Goal: Information Seeking & Learning: Learn about a topic

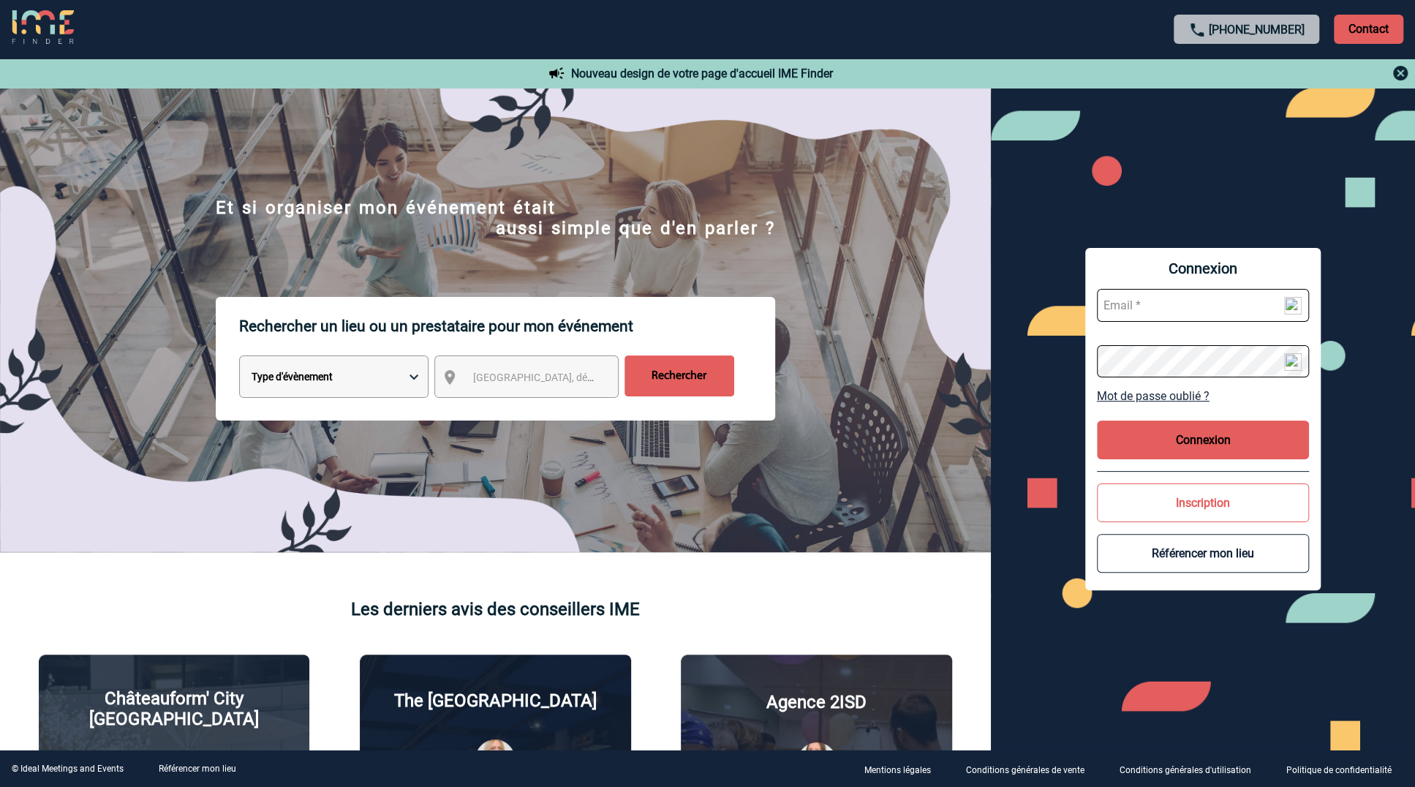
click at [374, 377] on select "Type d'évènement Séminaire avec nuitée Réunion Repas de groupe Team Building & …" at bounding box center [333, 376] width 189 height 42
drag, startPoint x: 579, startPoint y: 579, endPoint x: 546, endPoint y: 557, distance: 40.6
click at [579, 579] on img at bounding box center [495, 369] width 991 height 562
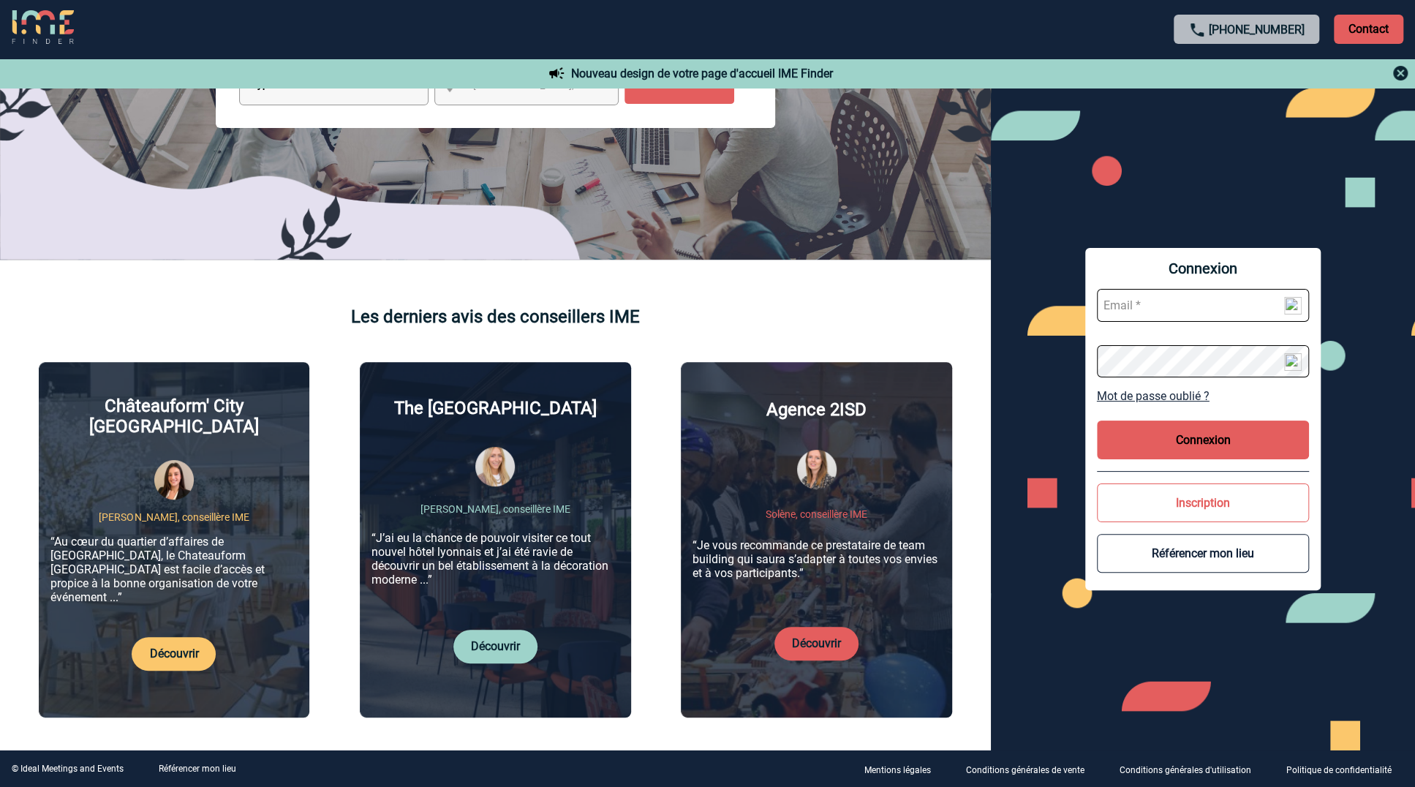
scroll to position [366, 0]
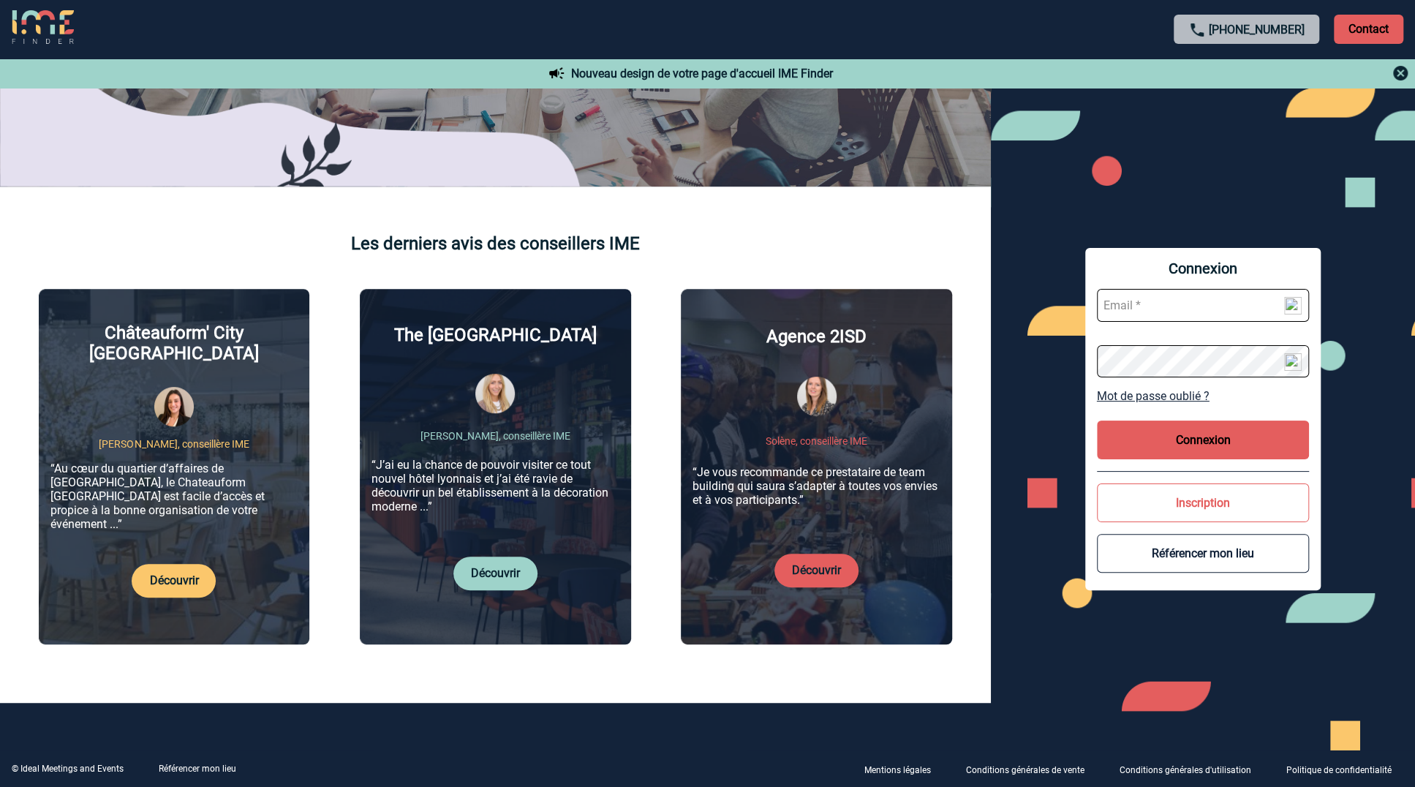
click at [734, 74] on div "Nouveau design de votre page d'accueil IME Finder" at bounding box center [707, 73] width 1415 height 29
click at [1394, 74] on img at bounding box center [1401, 73] width 18 height 18
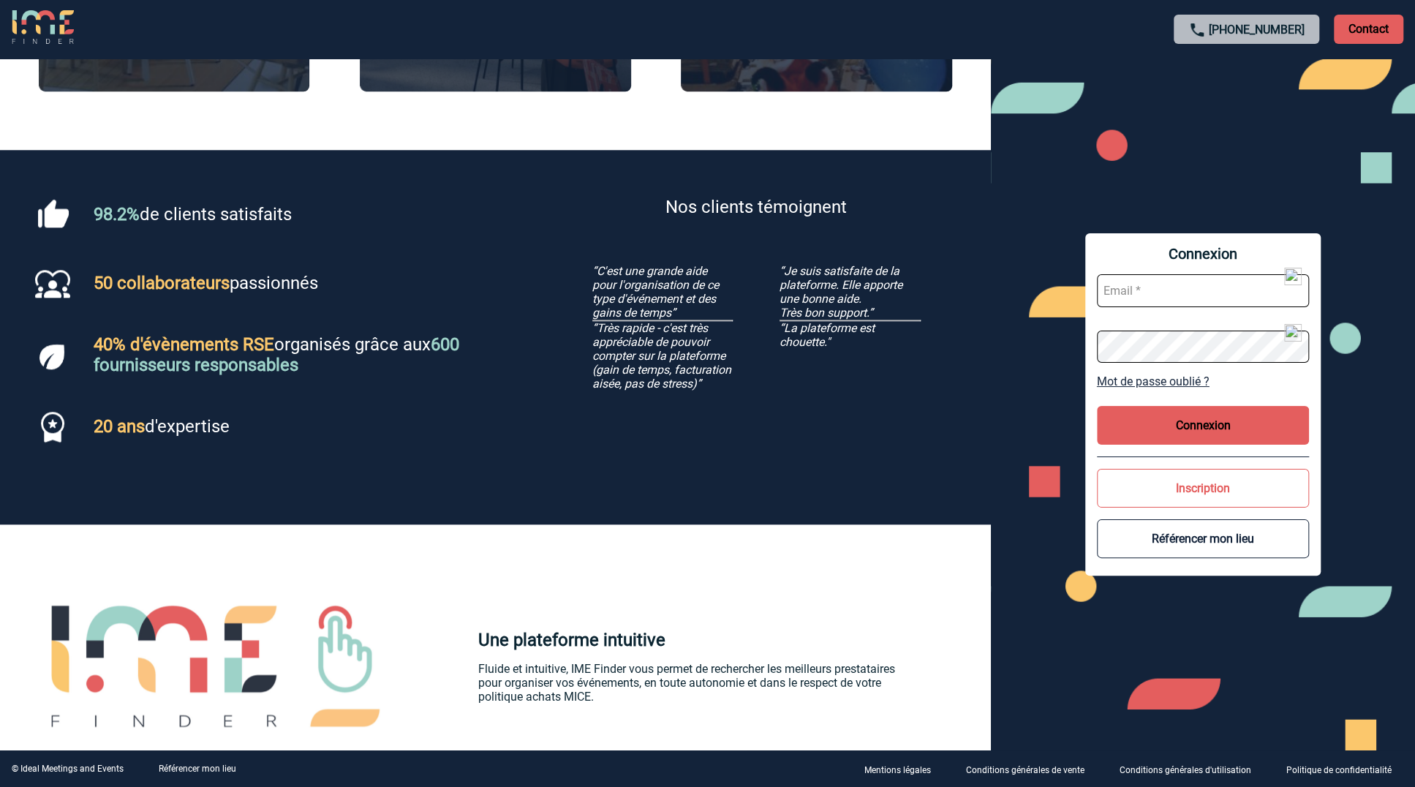
scroll to position [129, 0]
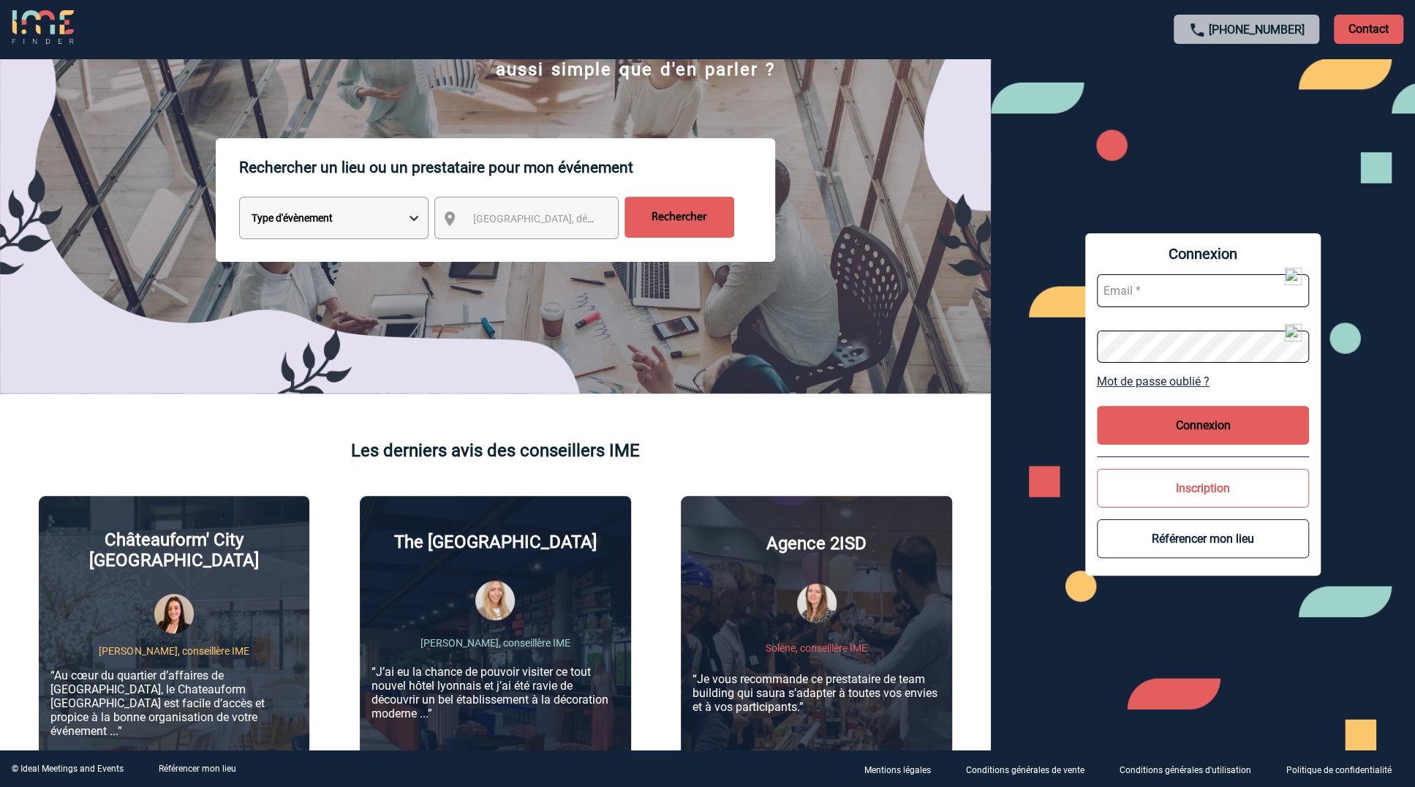
click at [392, 218] on select "Type d'évènement Séminaire avec nuitée Réunion Repas de groupe Team Building & …" at bounding box center [333, 218] width 189 height 42
click at [239, 198] on select "Type d'évènement Séminaire avec nuitée Réunion Repas de groupe Team Building & …" at bounding box center [333, 218] width 189 height 42
click at [366, 217] on select "Type d'évènement Séminaire avec nuitée Réunion Repas de groupe Team Building & …" at bounding box center [333, 218] width 189 height 42
select select "8"
click at [239, 198] on select "Type d'évènement Séminaire avec nuitée Réunion Repas de groupe Team Building & …" at bounding box center [333, 218] width 189 height 42
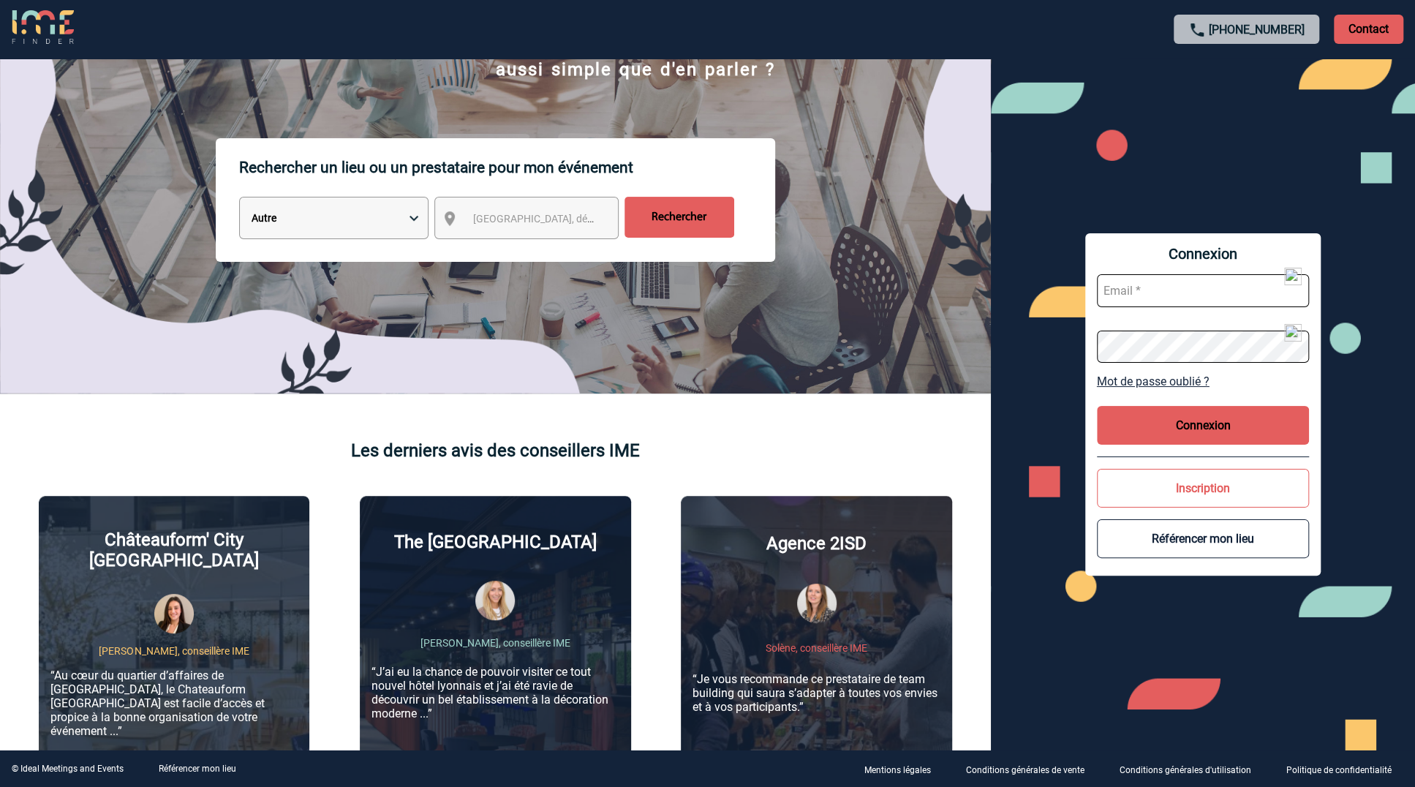
click at [663, 220] on input "Rechercher" at bounding box center [680, 217] width 110 height 41
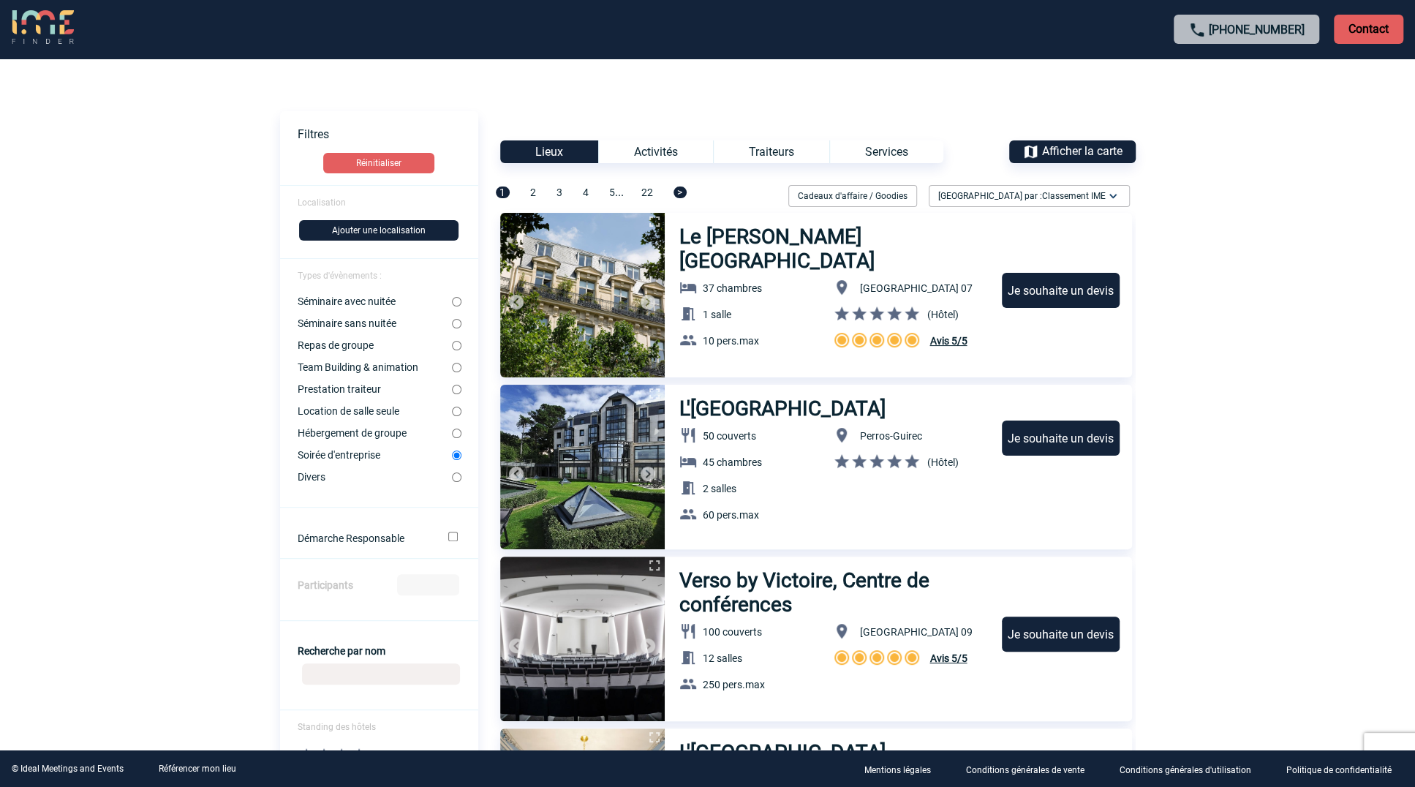
click at [876, 151] on div "Services" at bounding box center [886, 151] width 114 height 23
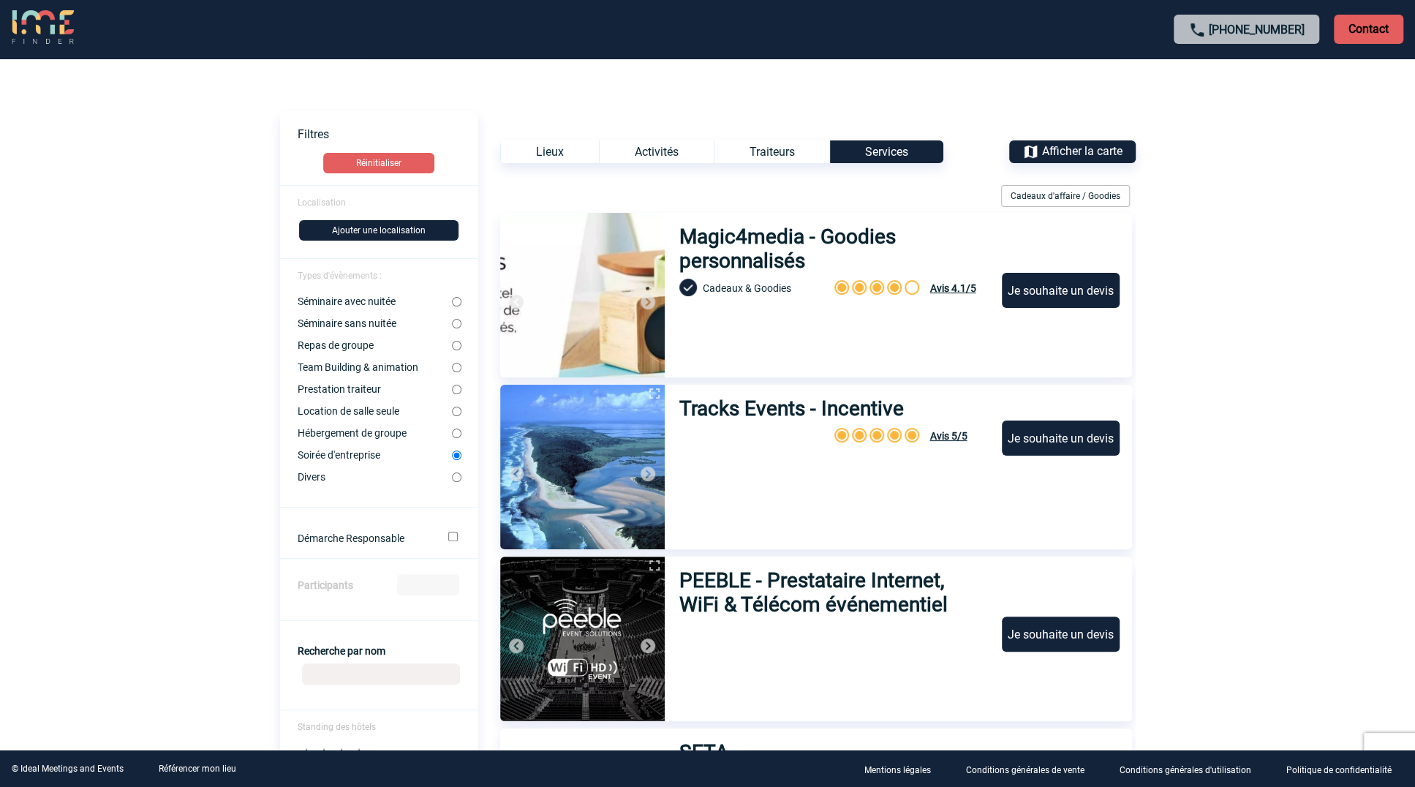
click at [781, 152] on div "Traiteurs" at bounding box center [772, 151] width 116 height 23
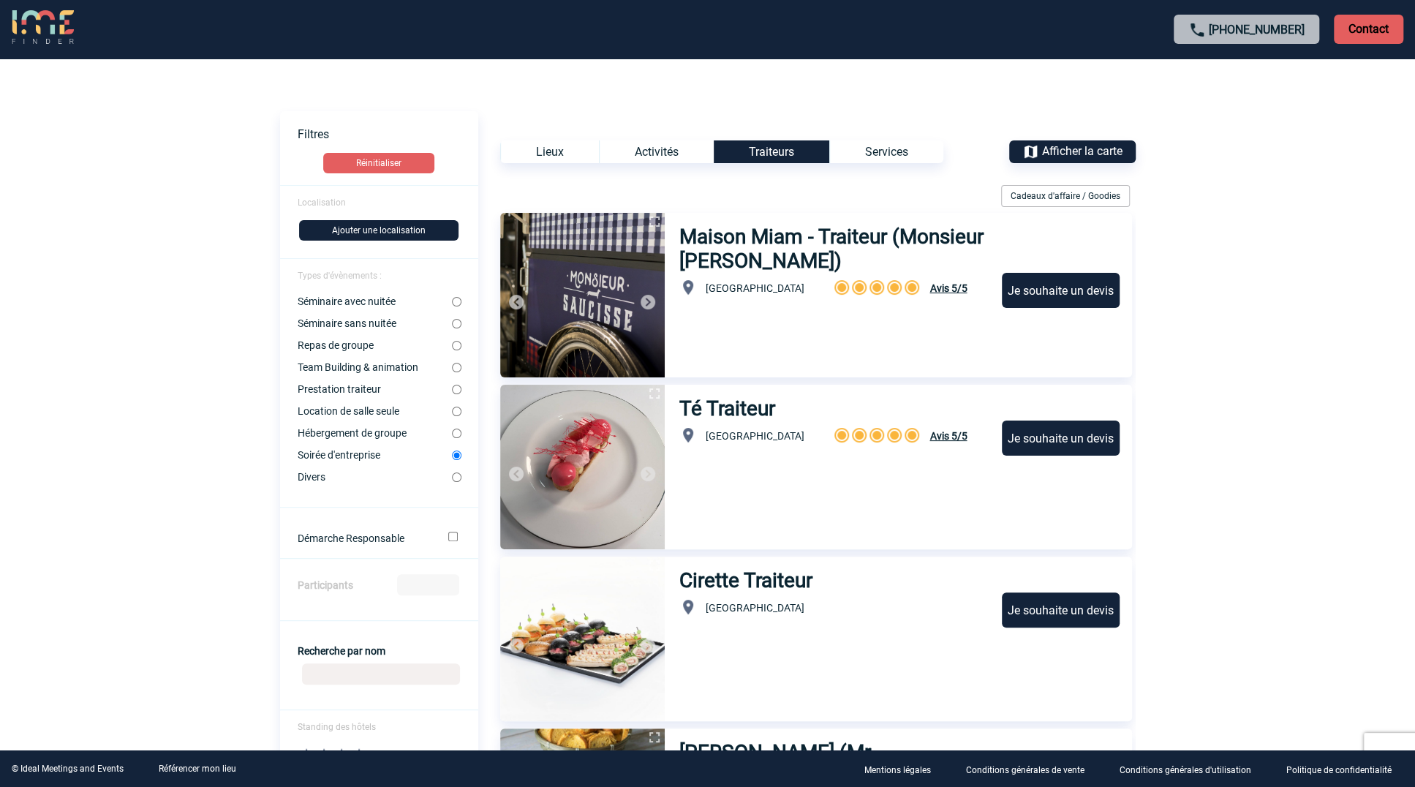
click at [644, 148] on div "Activités" at bounding box center [656, 151] width 115 height 23
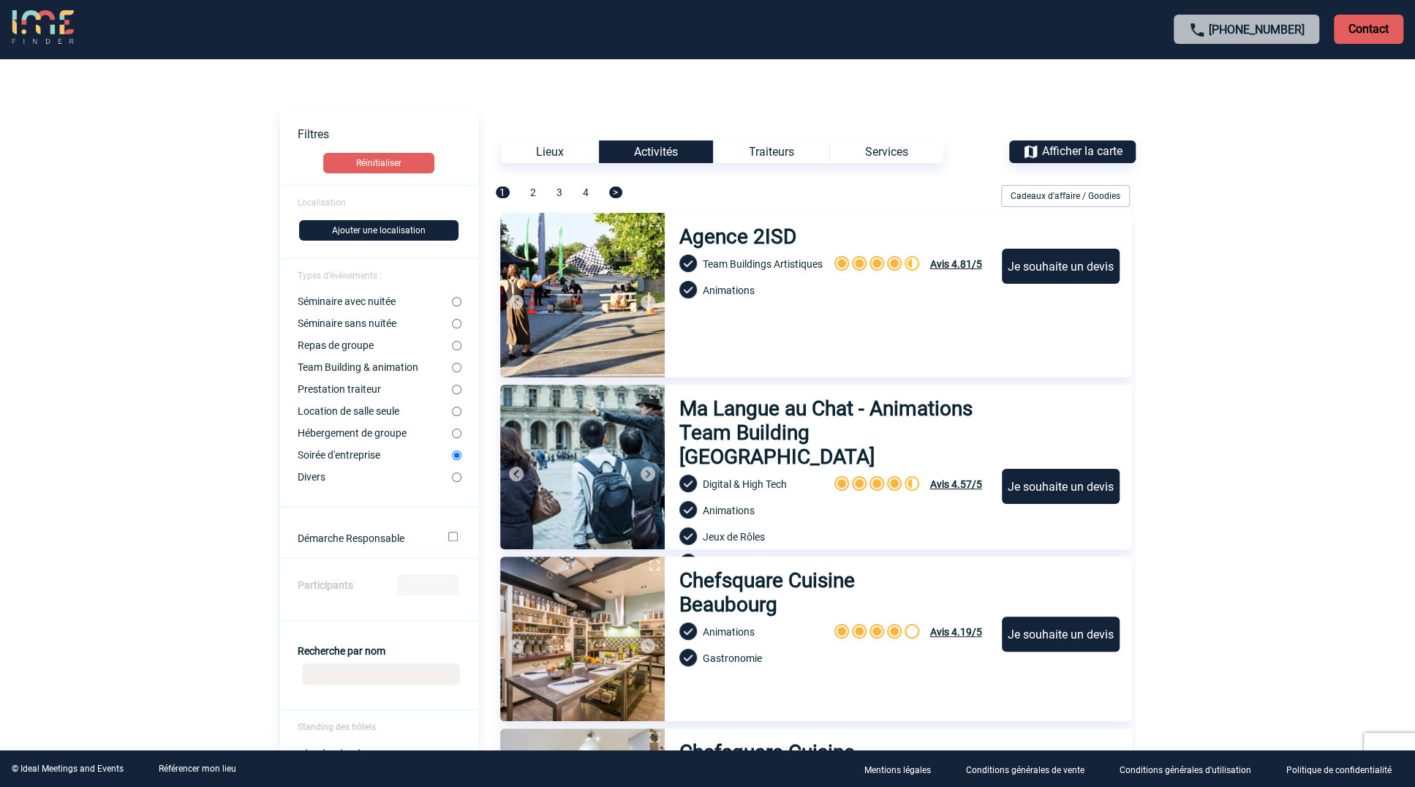
click at [903, 147] on div "Services" at bounding box center [886, 151] width 114 height 23
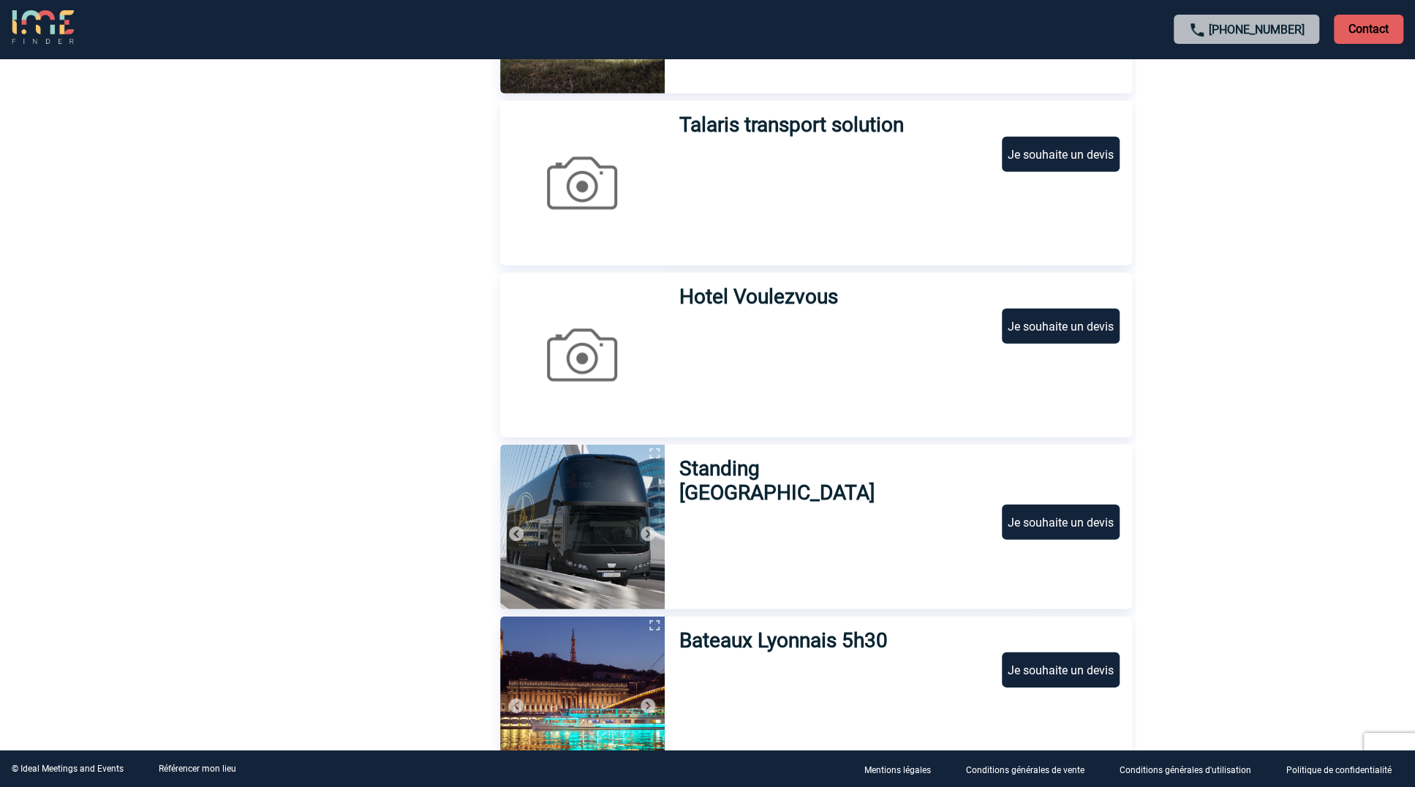
scroll to position [2961, 0]
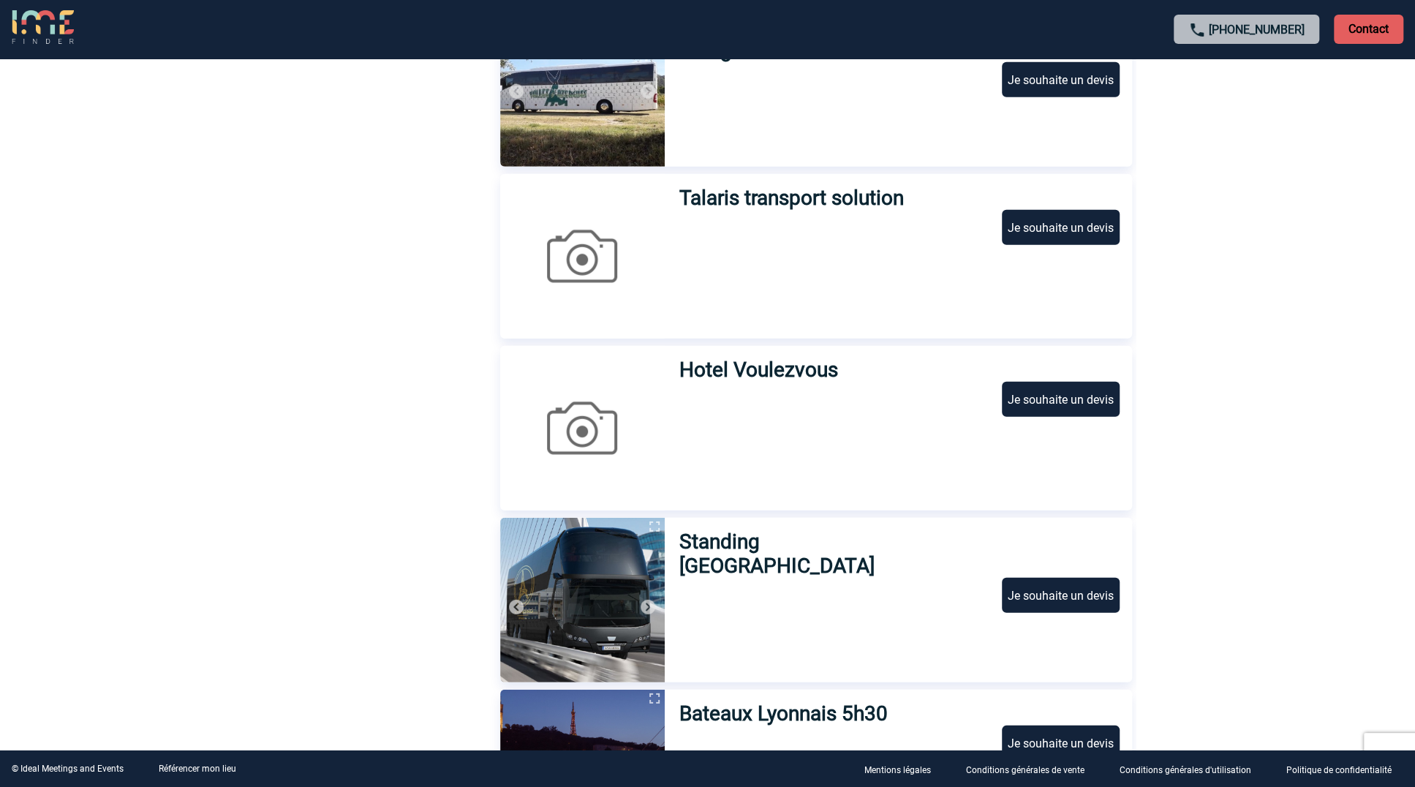
click at [749, 535] on h3 "Standing Paris" at bounding box center [818, 554] width 278 height 48
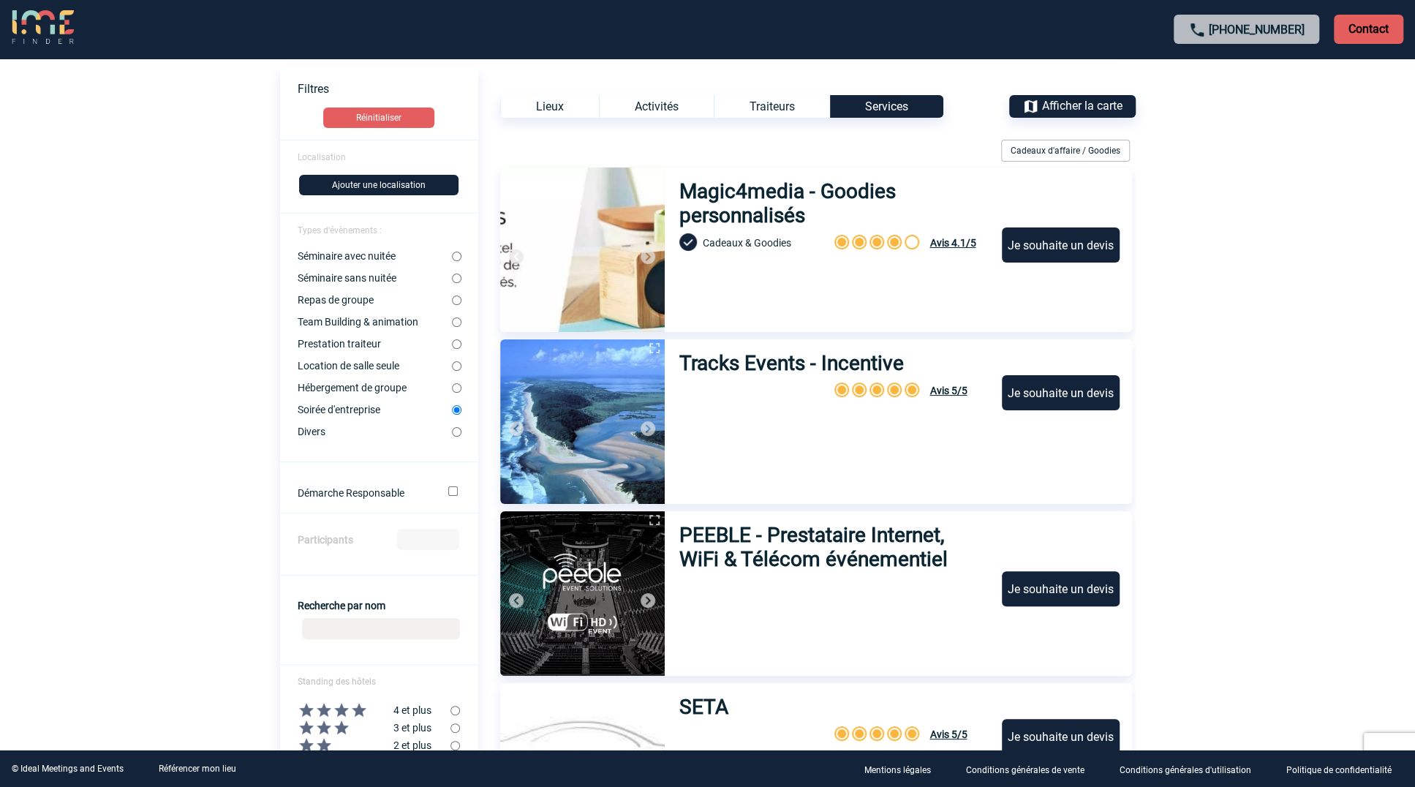
scroll to position [0, 0]
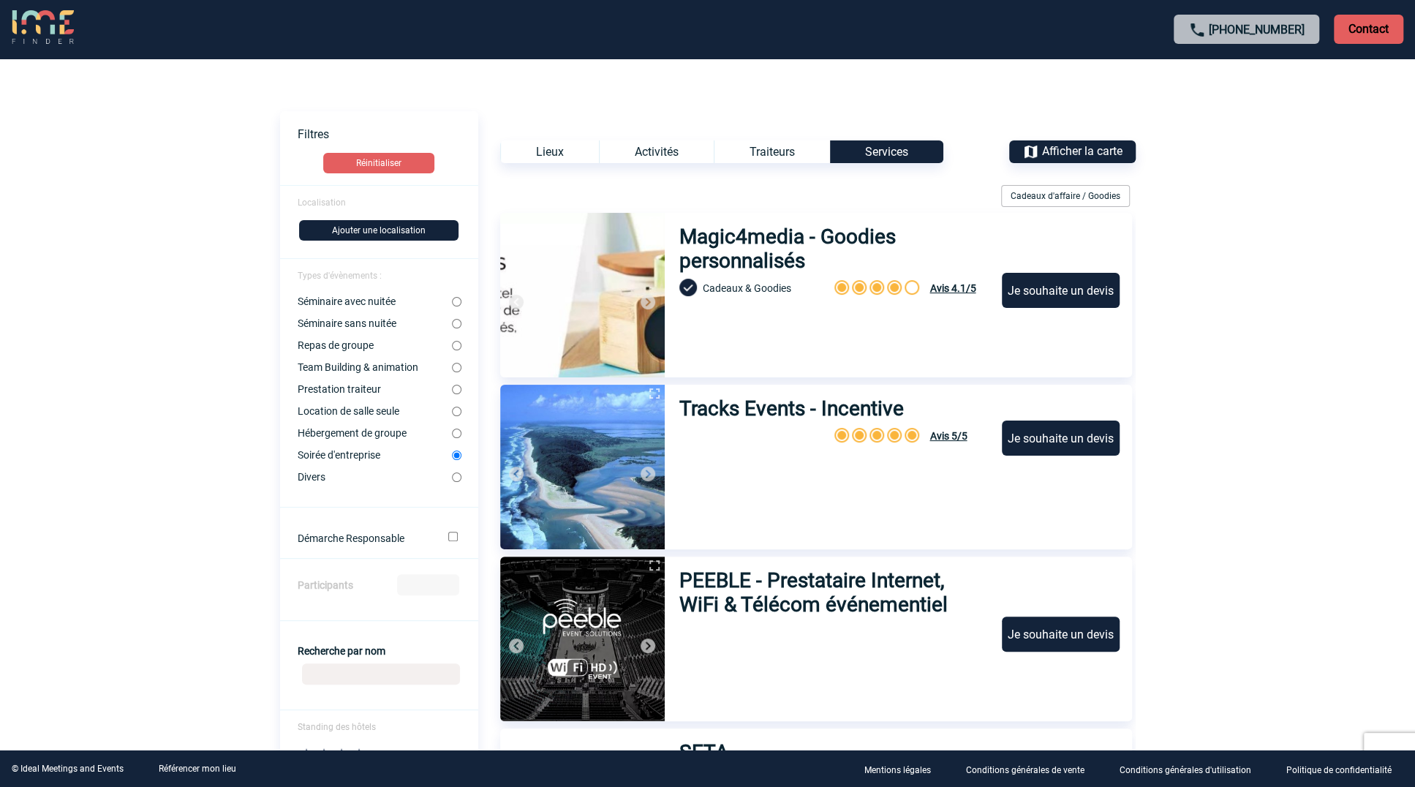
click at [453, 456] on input "Soirée d'entreprise" at bounding box center [457, 456] width 10 height 10
click at [397, 162] on button "Réinitialiser" at bounding box center [378, 163] width 111 height 20
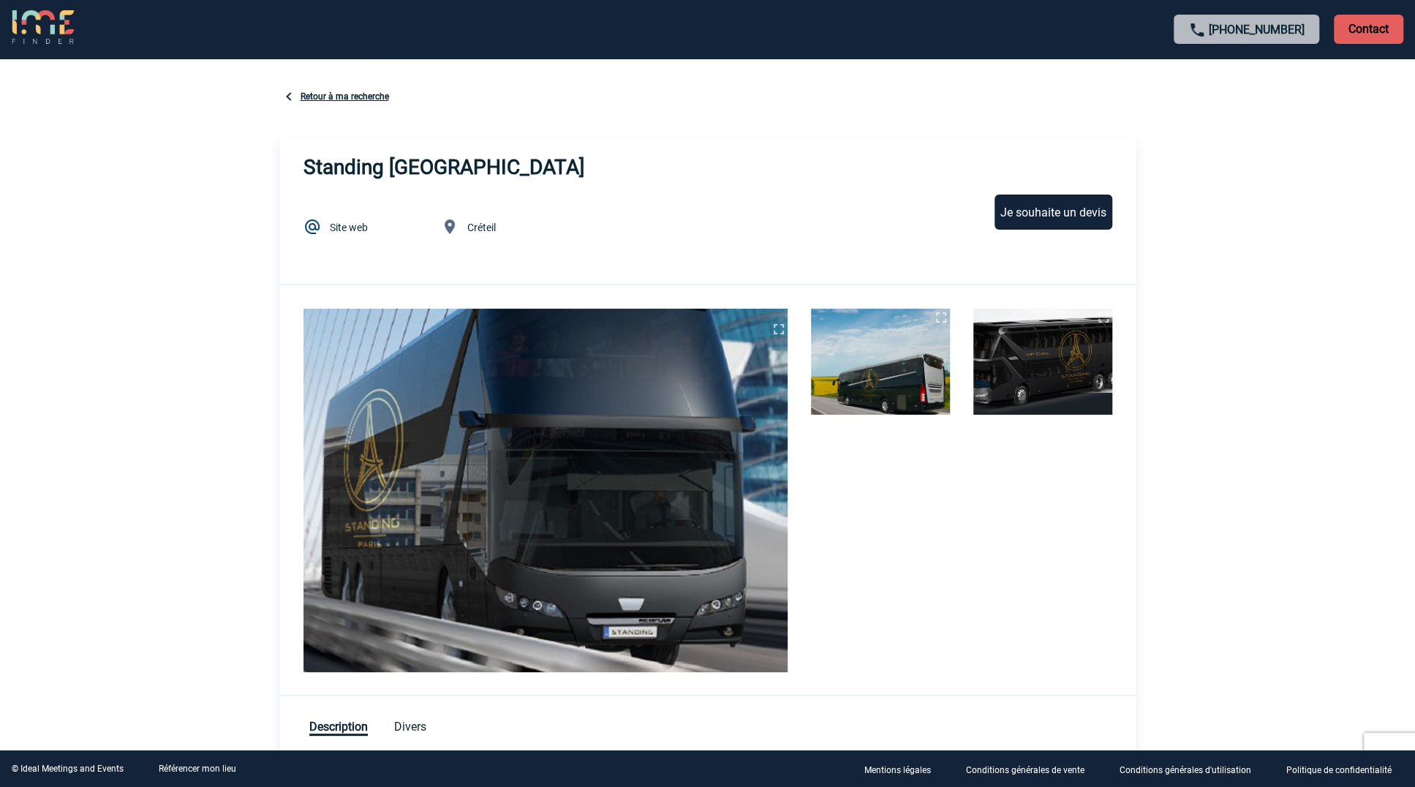
click at [343, 91] on link "Retour à ma recherche" at bounding box center [345, 96] width 89 height 10
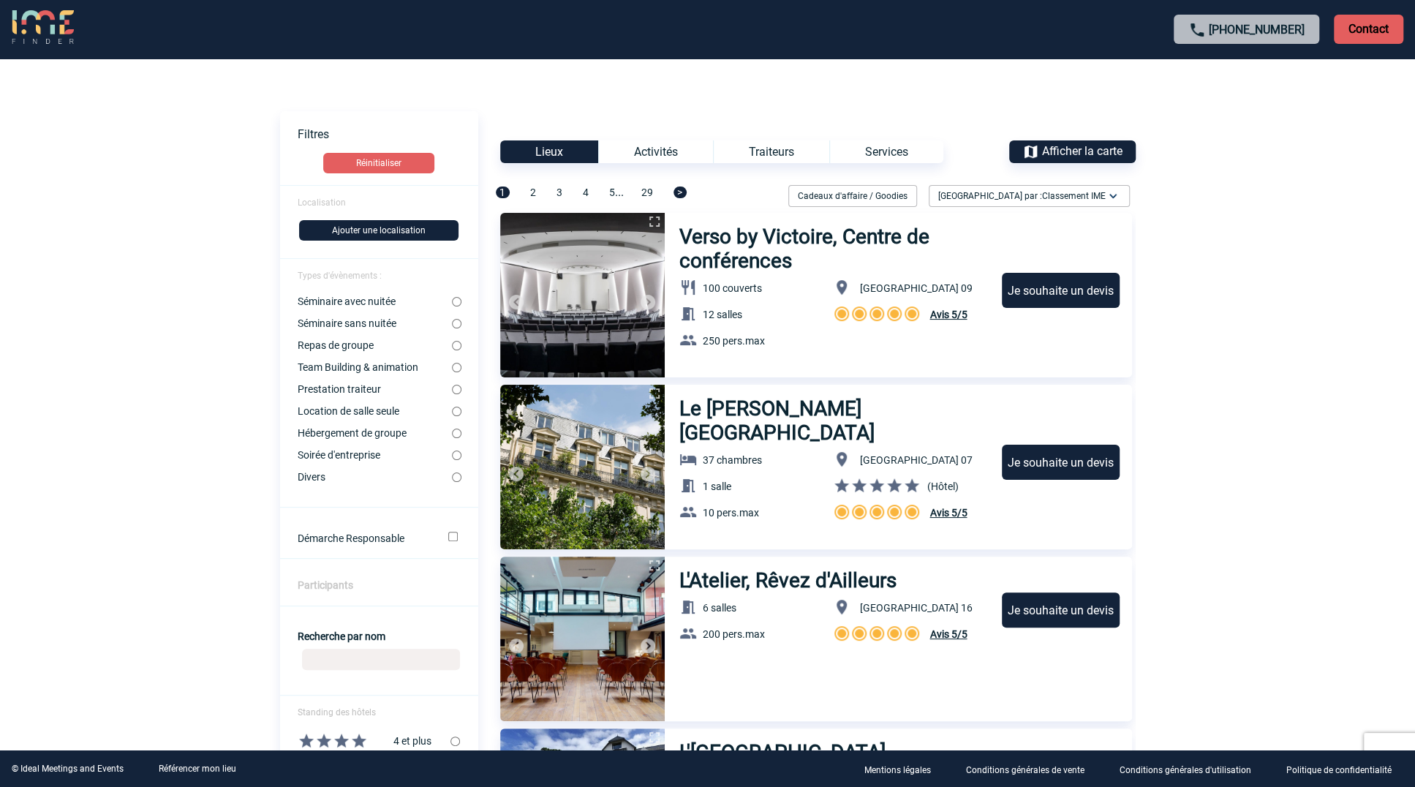
click at [889, 148] on div "Services" at bounding box center [886, 151] width 114 height 23
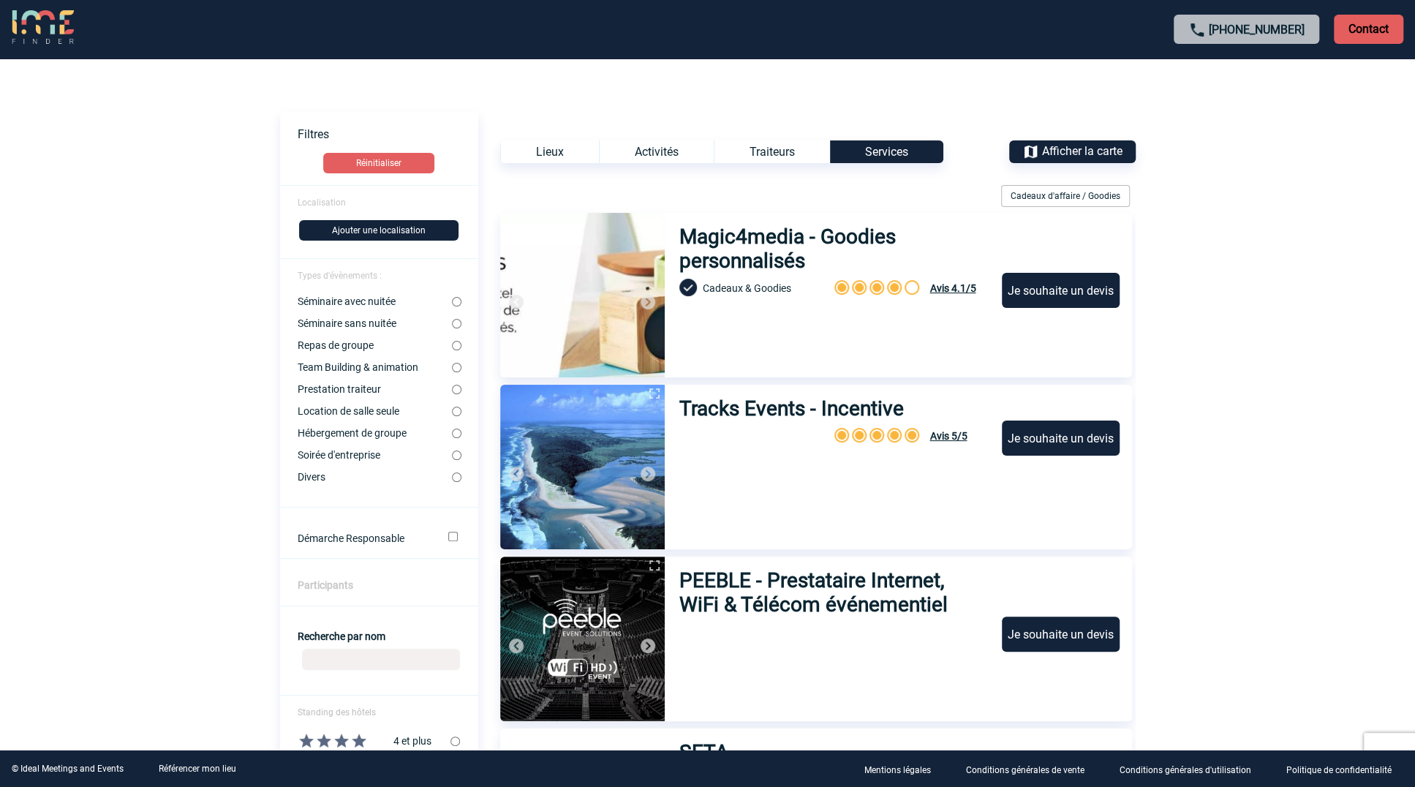
click at [1059, 195] on div "Cadeaux d'affaire / Goodies" at bounding box center [1065, 196] width 129 height 22
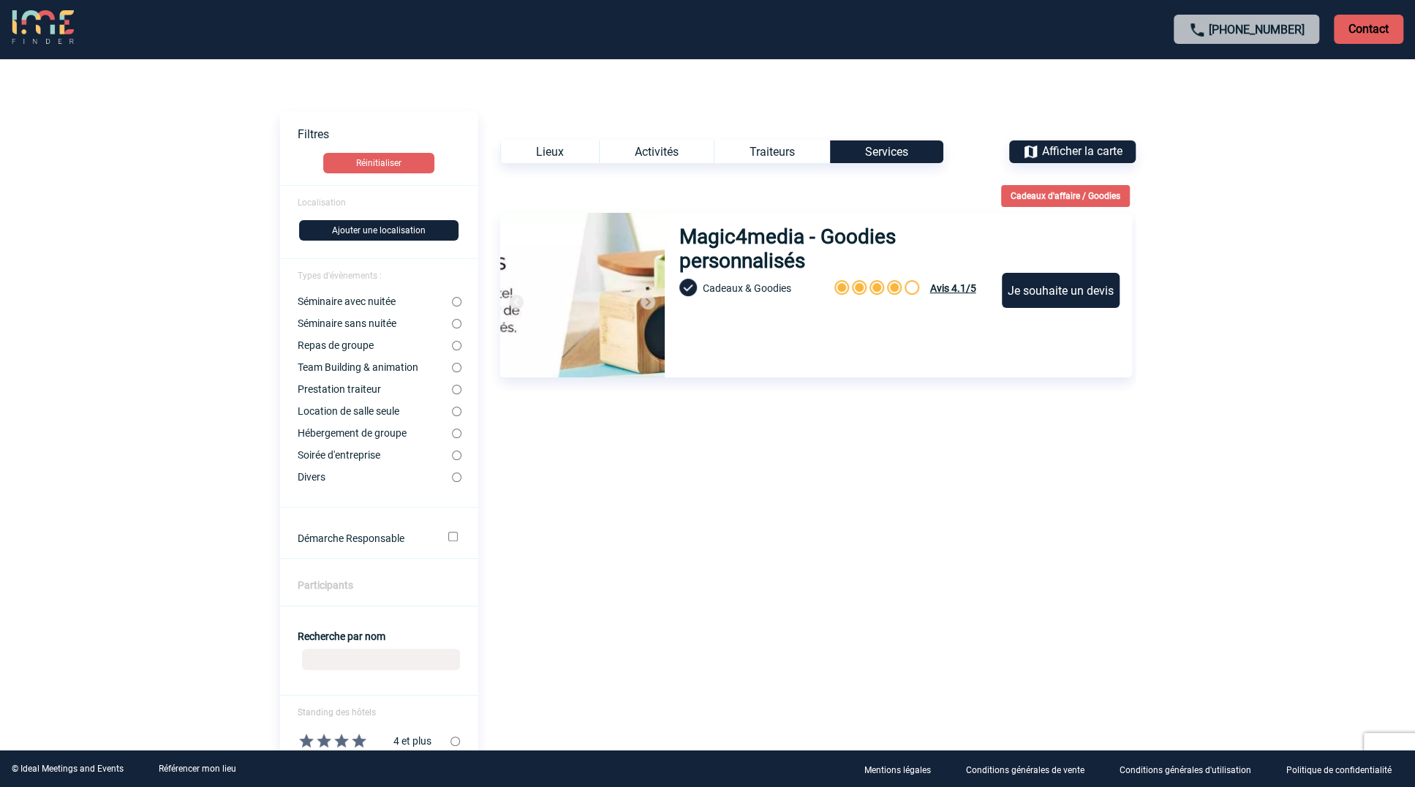
click at [813, 229] on h3 "Magic4media - Goodies personnalisés" at bounding box center [833, 249] width 309 height 48
drag, startPoint x: 895, startPoint y: 152, endPoint x: 933, endPoint y: 143, distance: 39.2
click at [897, 151] on div "Services" at bounding box center [886, 151] width 113 height 23
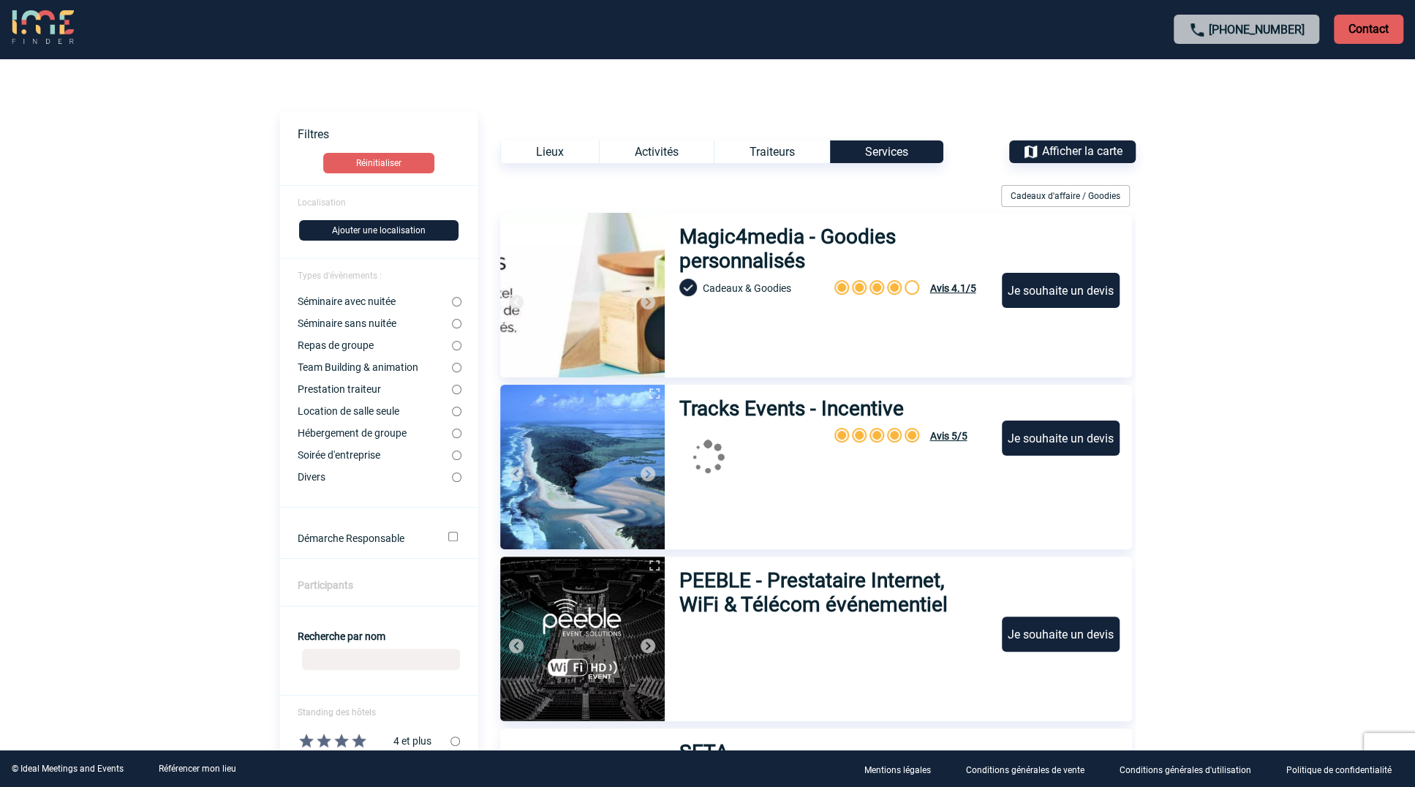
click at [1107, 149] on span "Afficher la carte" at bounding box center [1082, 151] width 80 height 14
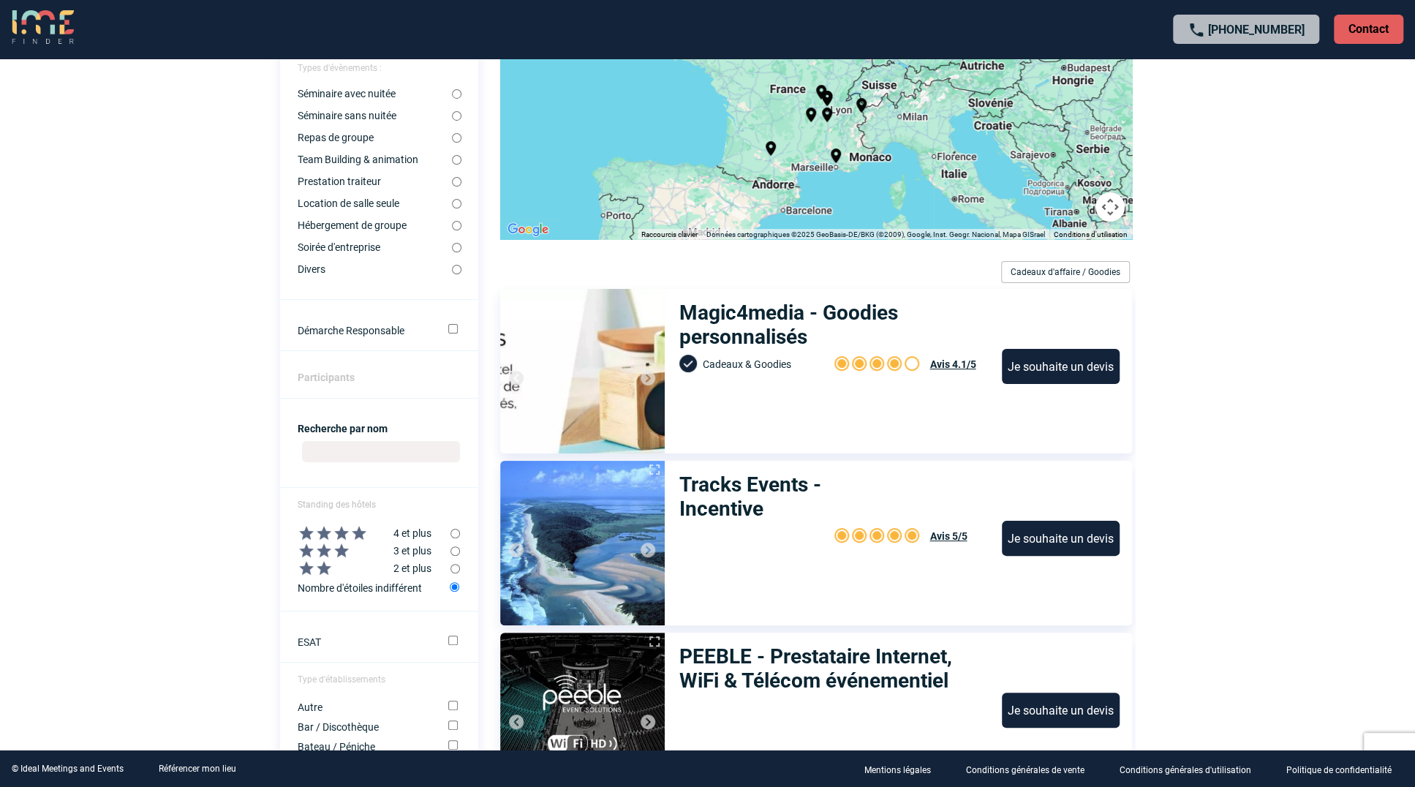
scroll to position [293, 0]
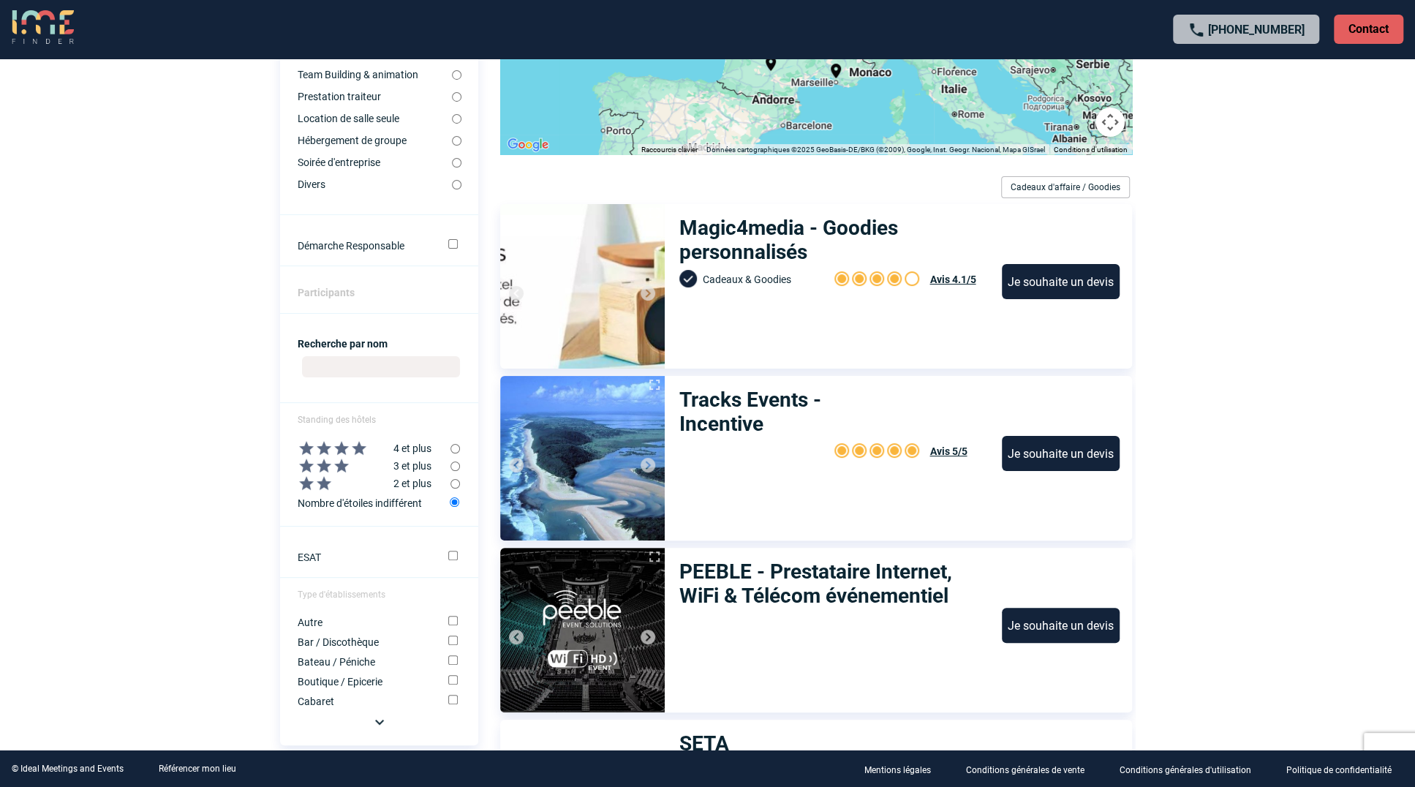
click at [765, 399] on h3 "Tracks Events - Incentive" at bounding box center [794, 412] width 231 height 48
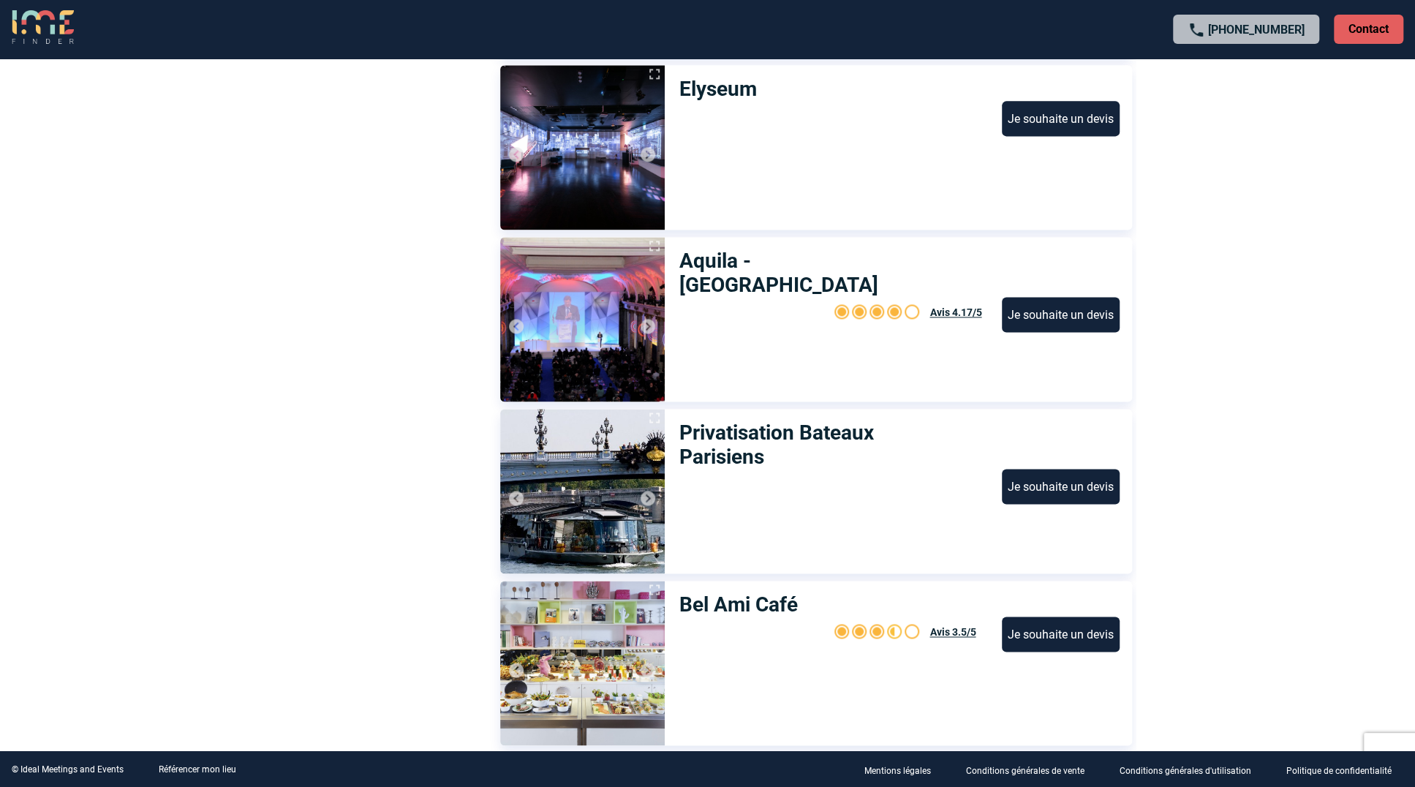
scroll to position [1755, 0]
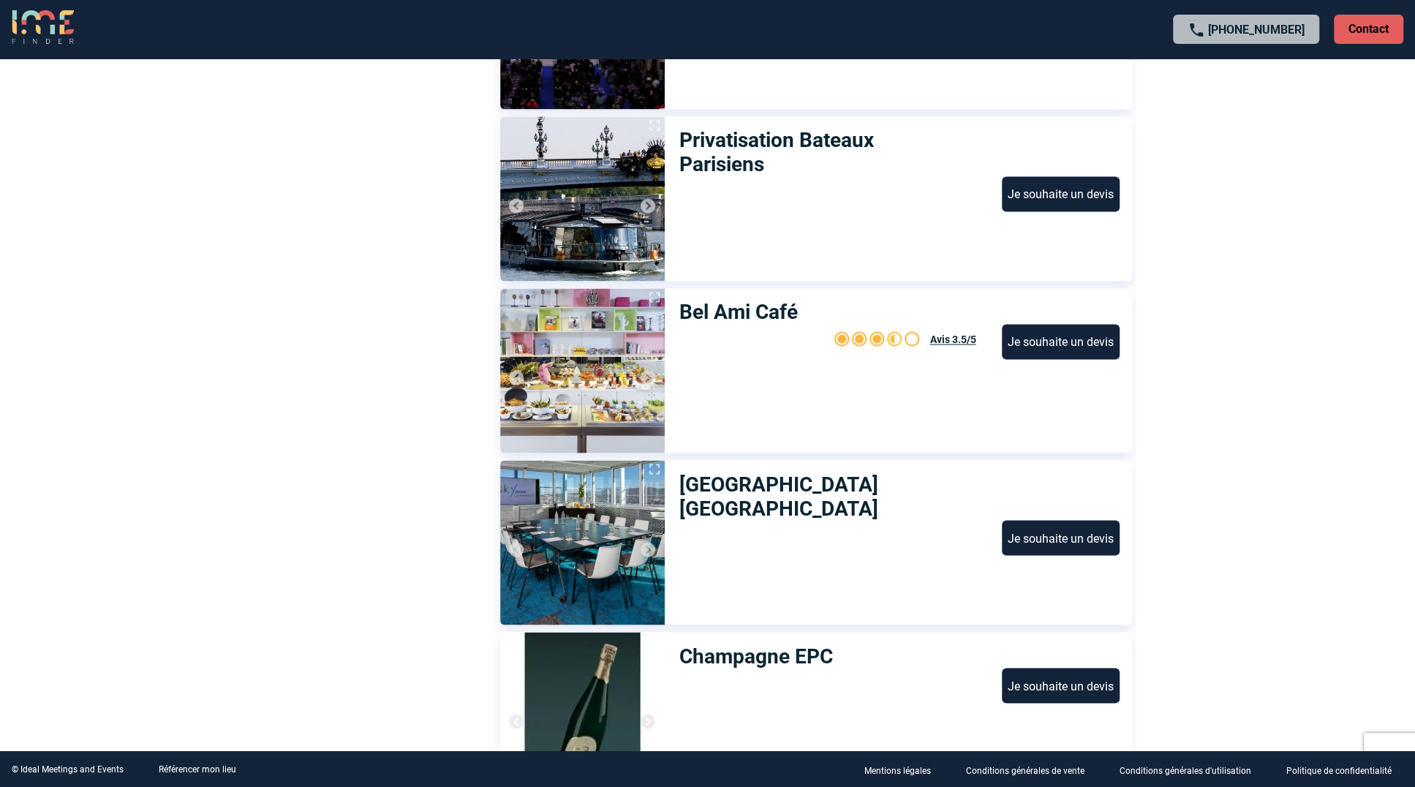
click at [786, 655] on h3 "Champagne EPC" at bounding box center [758, 656] width 158 height 24
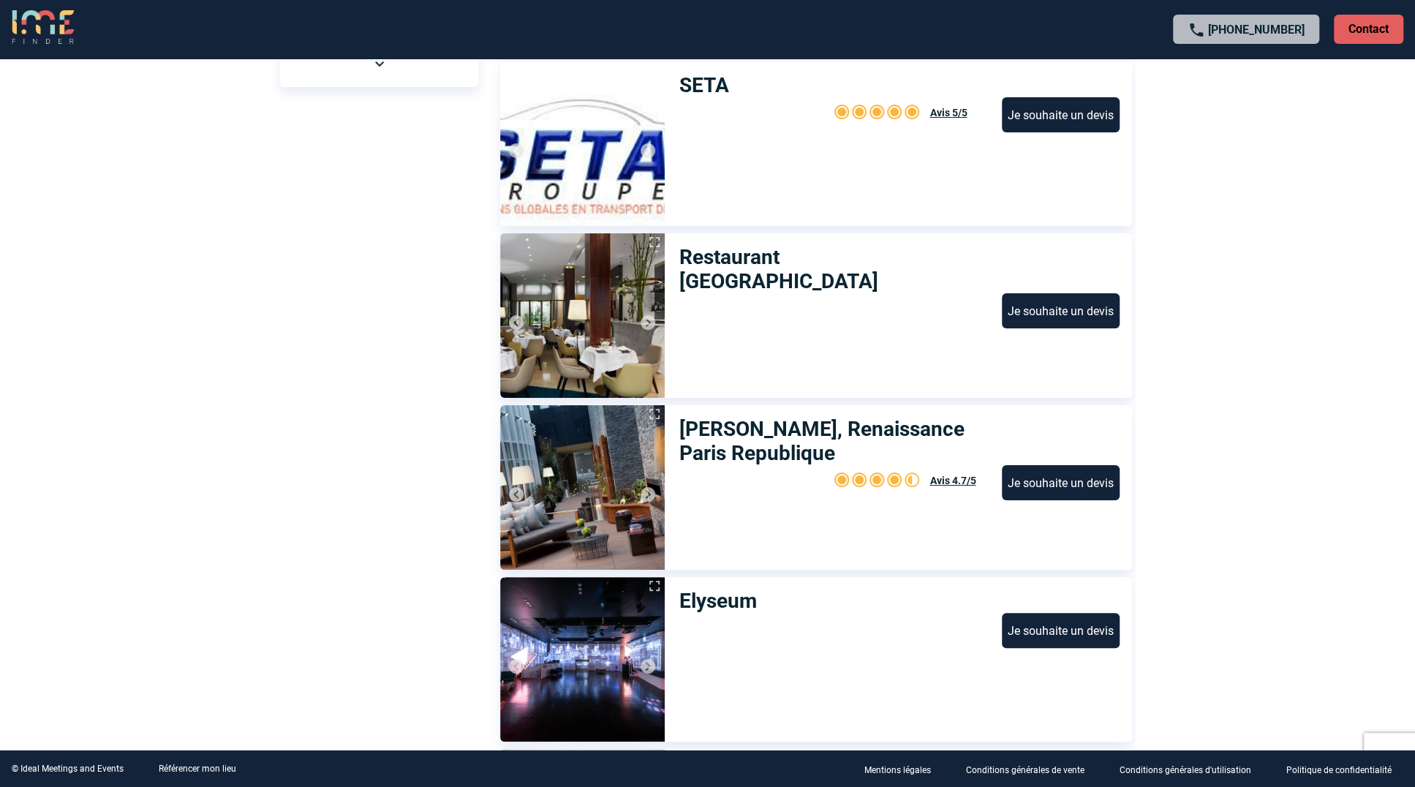
scroll to position [878, 0]
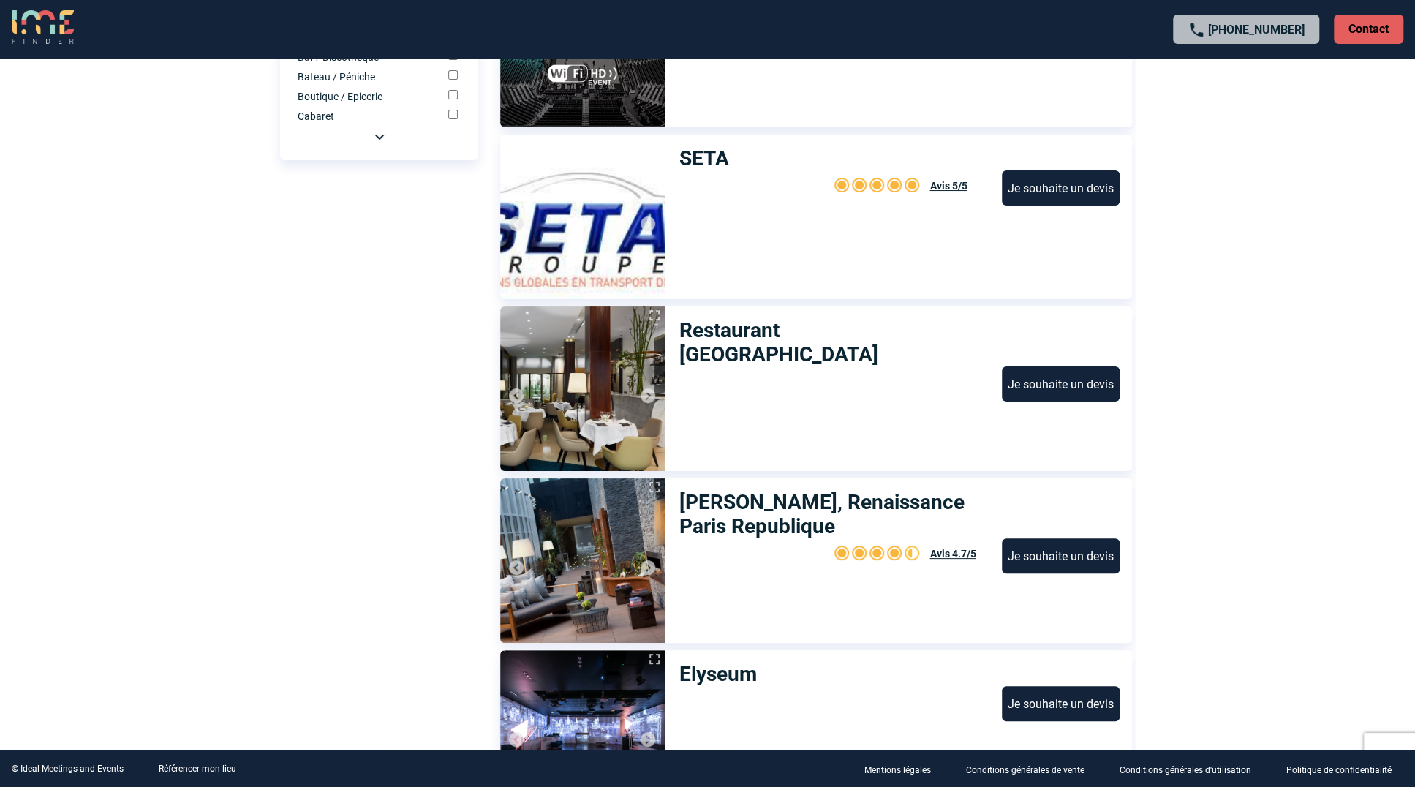
click at [723, 154] on h3 "SETA" at bounding box center [709, 158] width 61 height 24
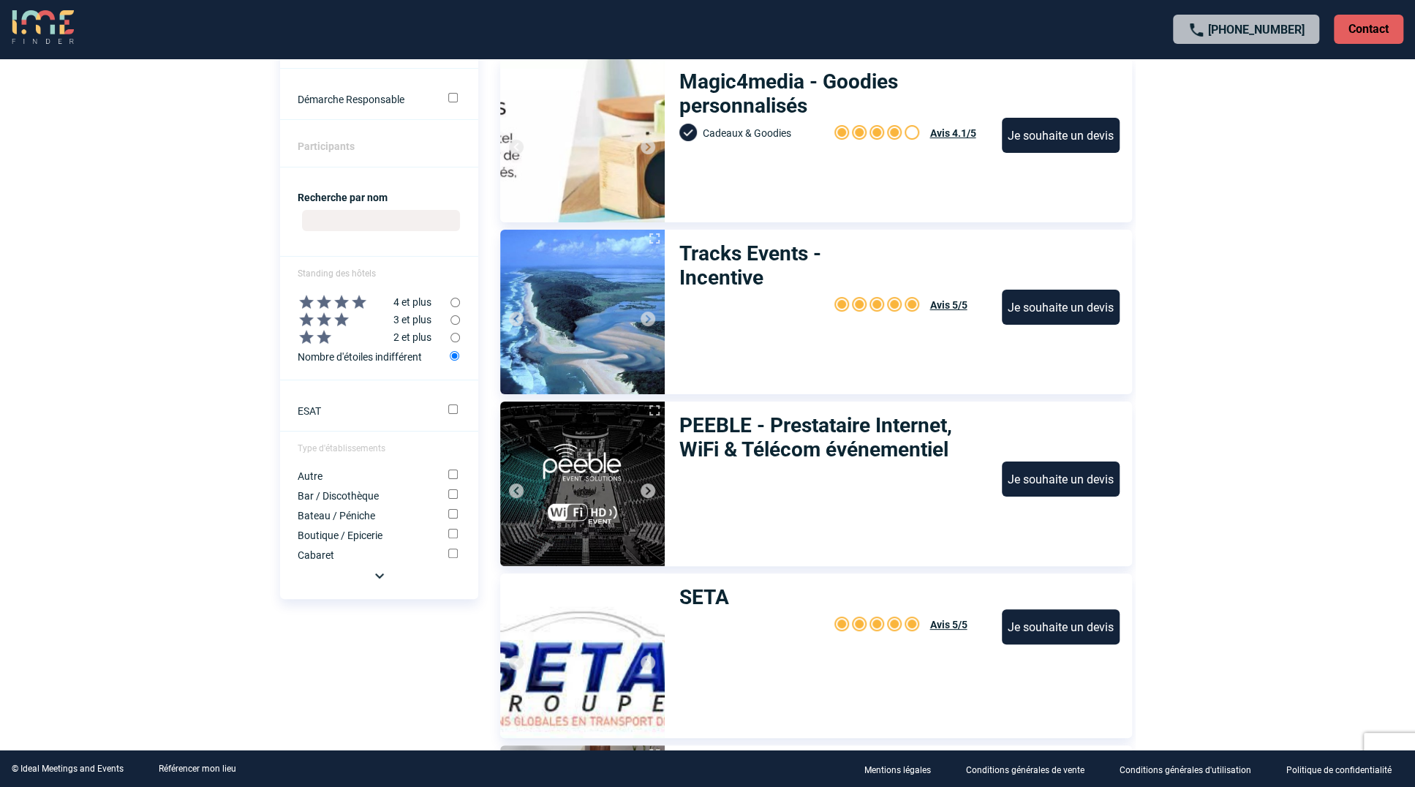
scroll to position [0, 0]
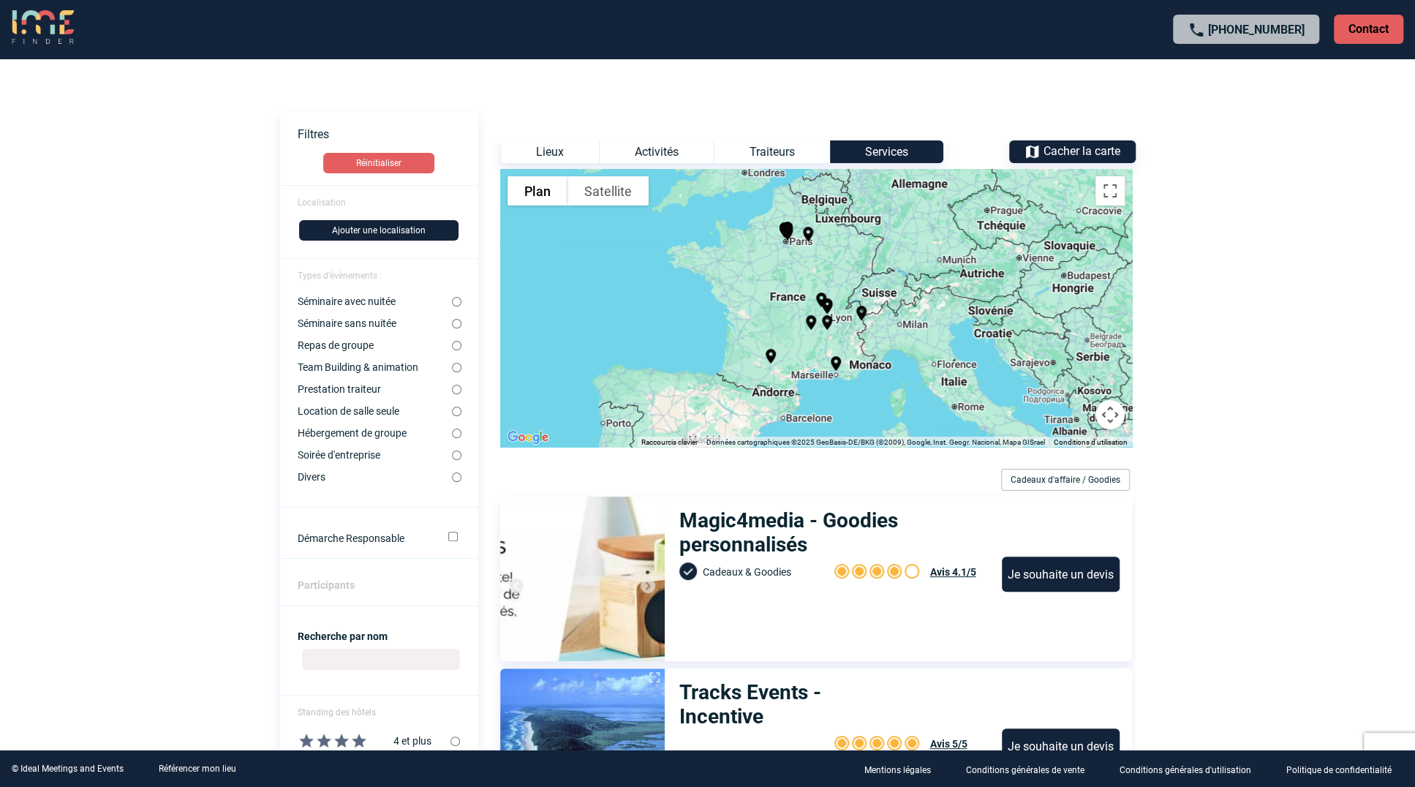
click at [553, 154] on div "Lieux" at bounding box center [549, 151] width 99 height 23
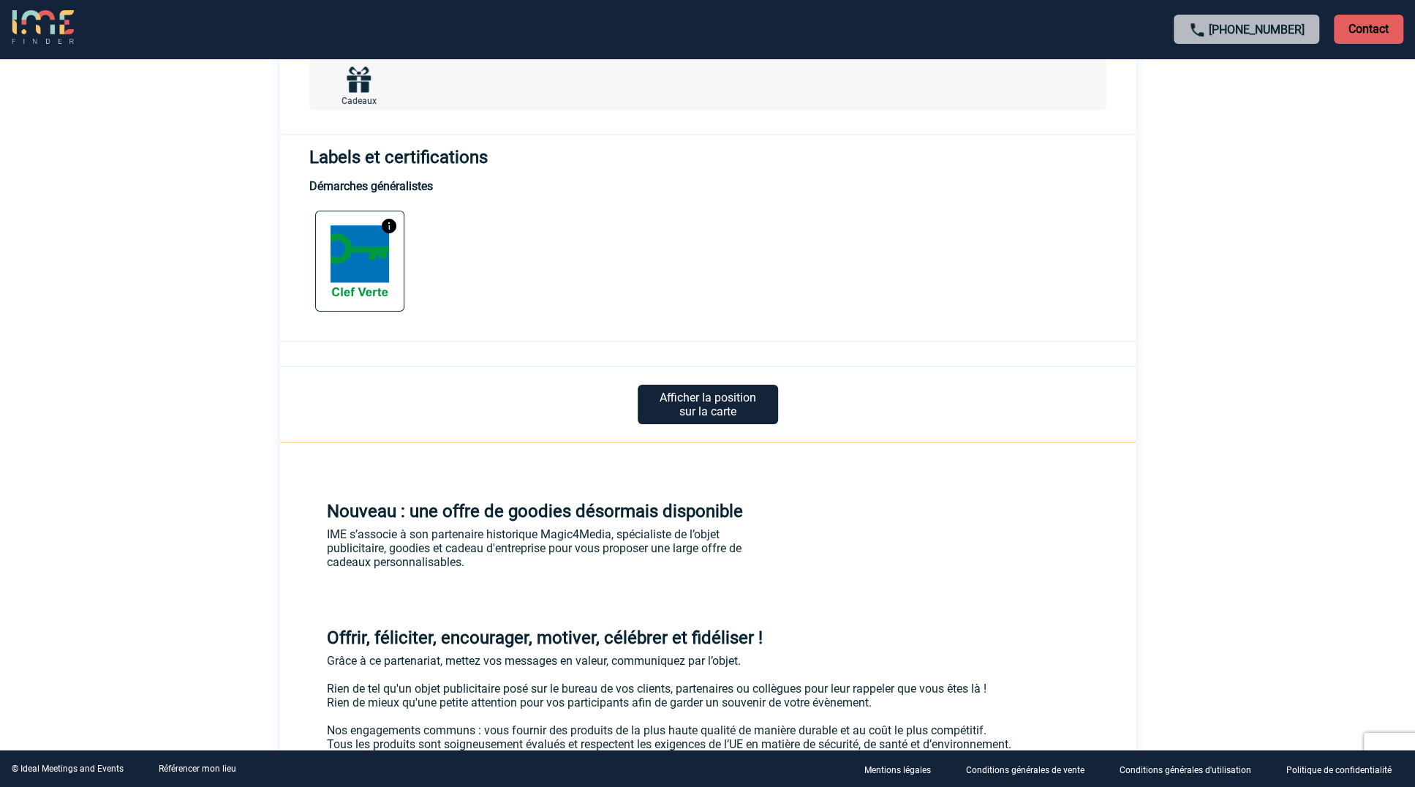
scroll to position [1008, 0]
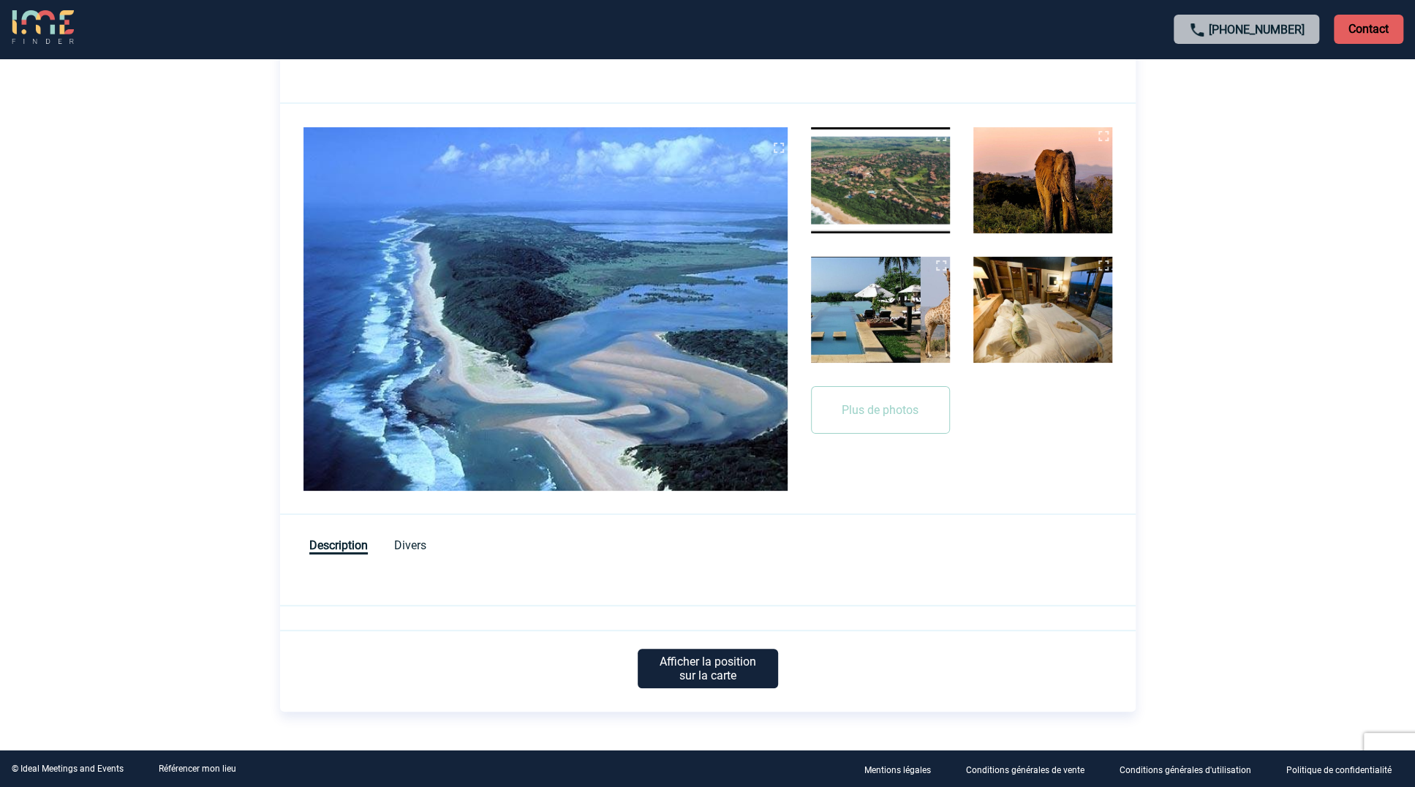
scroll to position [219, 0]
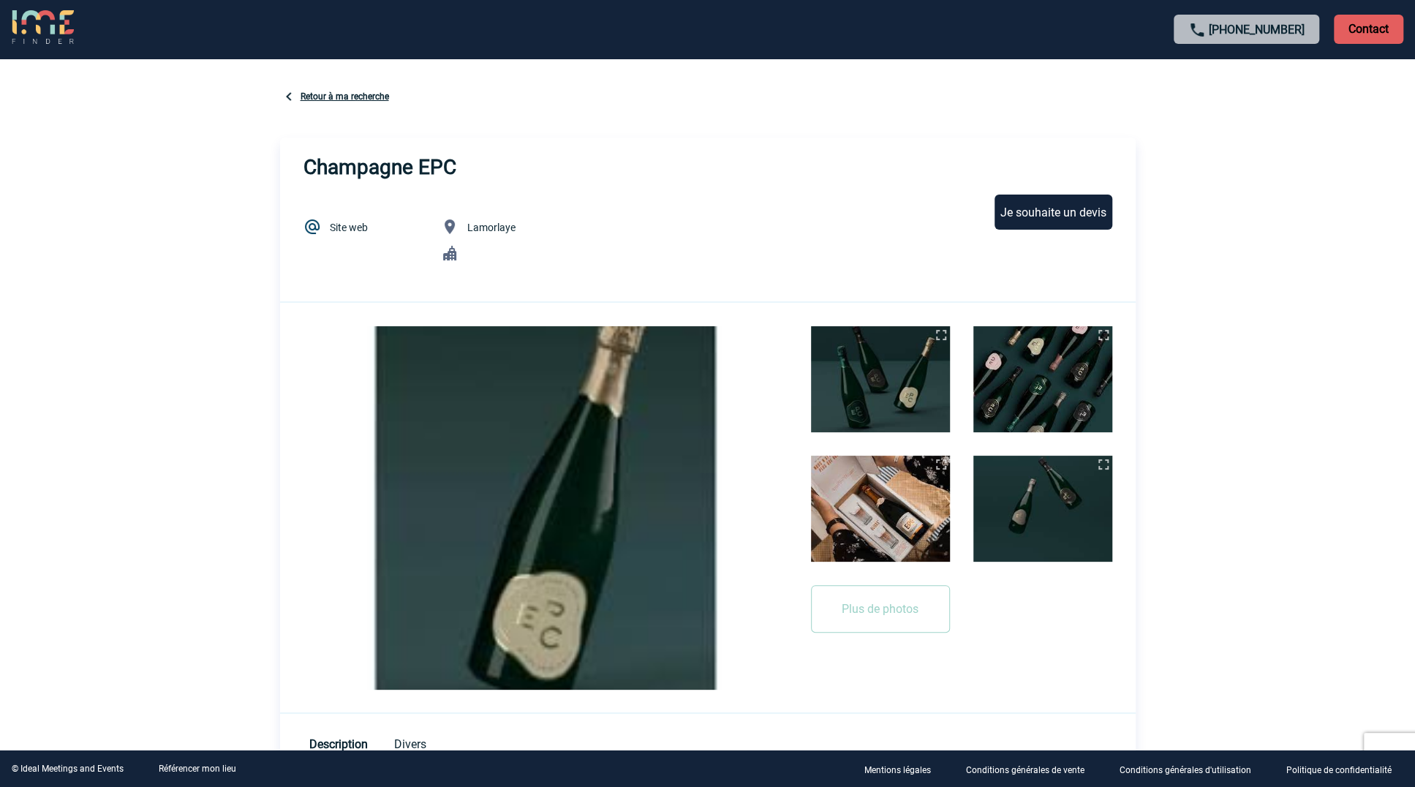
click at [347, 93] on link "Retour à ma recherche" at bounding box center [345, 96] width 89 height 10
